Goal: Transaction & Acquisition: Purchase product/service

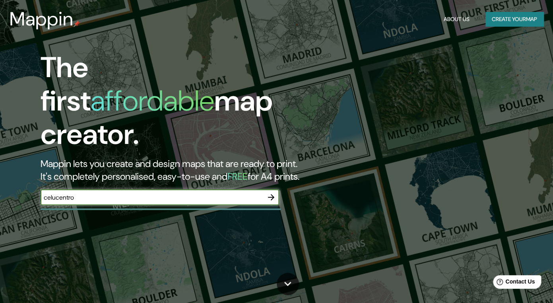
type input "celucentro"
click at [275, 195] on button "button" at bounding box center [271, 197] width 16 height 16
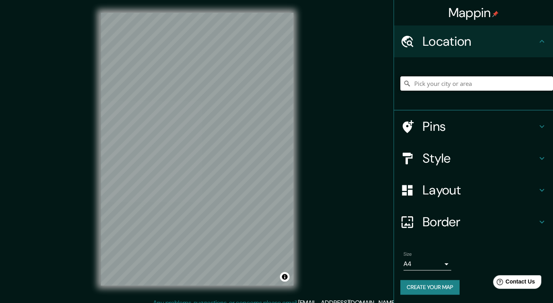
click at [441, 79] on input "Pick your city or area" at bounding box center [476, 83] width 153 height 14
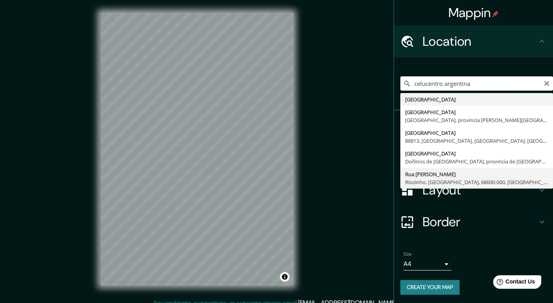
scroll to position [1, 0]
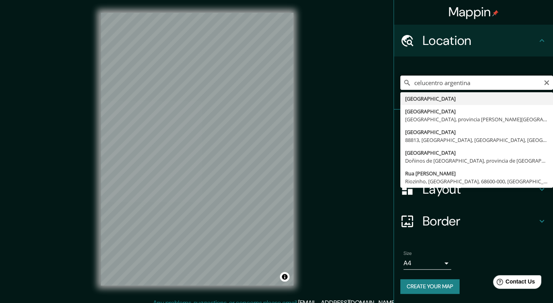
click at [479, 79] on input "celucentro argentina" at bounding box center [476, 83] width 153 height 14
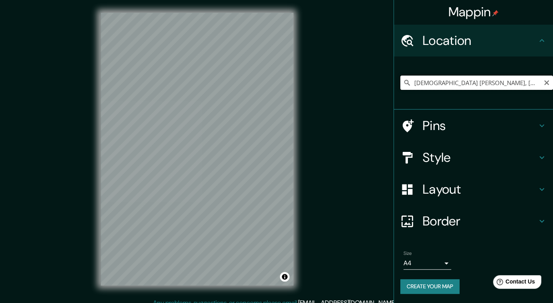
click at [435, 82] on input "[DEMOGRAPHIC_DATA] [PERSON_NAME], [GEOGRAPHIC_DATA], [GEOGRAPHIC_DATA], W3230, …" at bounding box center [476, 83] width 153 height 14
click at [414, 82] on input "[DEMOGRAPHIC_DATA] [PERSON_NAME], [GEOGRAPHIC_DATA], [GEOGRAPHIC_DATA], W3230, …" at bounding box center [476, 83] width 153 height 14
click at [442, 82] on input "[DEMOGRAPHIC_DATA] [PERSON_NAME], [GEOGRAPHIC_DATA], [GEOGRAPHIC_DATA], W3230, …" at bounding box center [476, 83] width 153 height 14
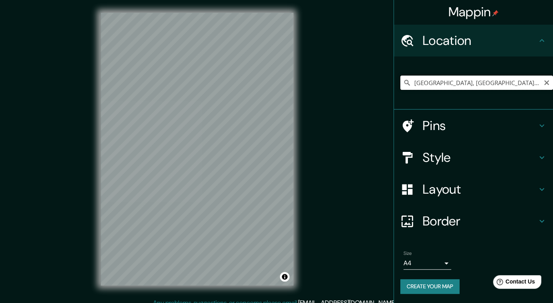
click at [448, 86] on input "[GEOGRAPHIC_DATA], [GEOGRAPHIC_DATA], [GEOGRAPHIC_DATA]" at bounding box center [476, 83] width 153 height 14
type input "[GEOGRAPHIC_DATA], [GEOGRAPHIC_DATA], [GEOGRAPHIC_DATA]"
click at [546, 84] on icon "Clear" at bounding box center [547, 83] width 6 height 6
click at [447, 85] on input "[DEMOGRAPHIC_DATA]" at bounding box center [476, 83] width 153 height 14
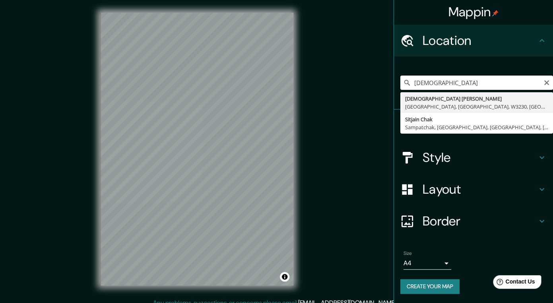
type input "[DEMOGRAPHIC_DATA] [PERSON_NAME], [GEOGRAPHIC_DATA], [GEOGRAPHIC_DATA], W3230, …"
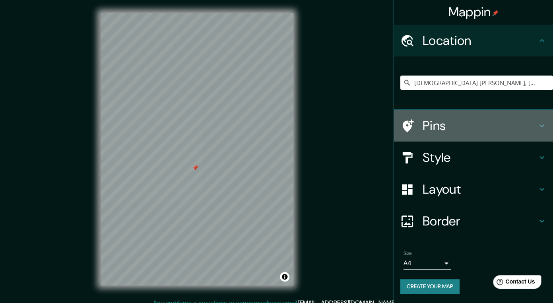
click at [474, 125] on h4 "Pins" at bounding box center [480, 126] width 115 height 16
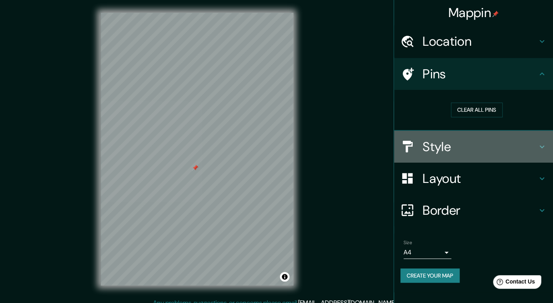
click at [465, 140] on h4 "Style" at bounding box center [480, 147] width 115 height 16
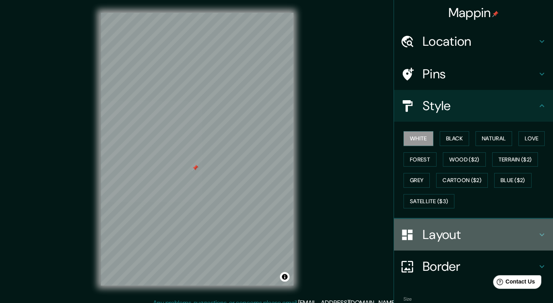
click at [464, 225] on div "Layout" at bounding box center [473, 235] width 159 height 32
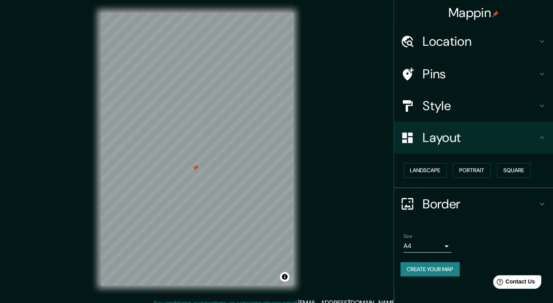
click at [443, 208] on h4 "Border" at bounding box center [480, 204] width 115 height 16
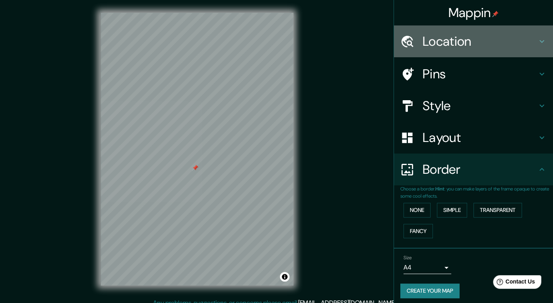
click at [434, 42] on h4 "Location" at bounding box center [480, 41] width 115 height 16
